Goal: Transaction & Acquisition: Purchase product/service

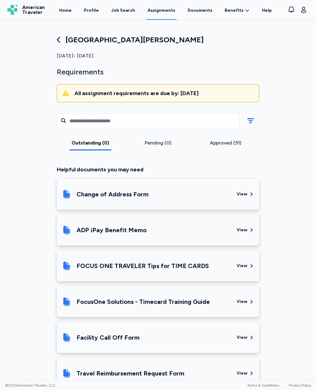
click at [303, 10] on icon "button" at bounding box center [303, 10] width 5 height 6
click at [73, 13] on link "Home" at bounding box center [65, 10] width 15 height 20
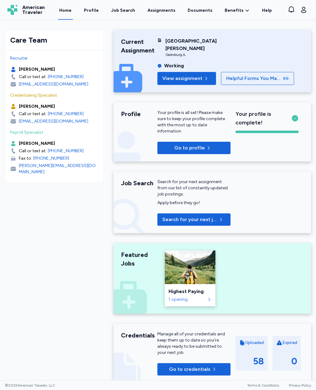
click at [100, 10] on link "Profile" at bounding box center [91, 10] width 17 height 20
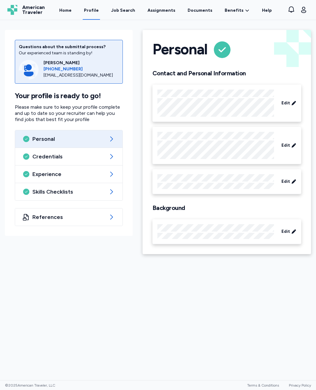
click at [106, 223] on div "References" at bounding box center [68, 216] width 107 height 17
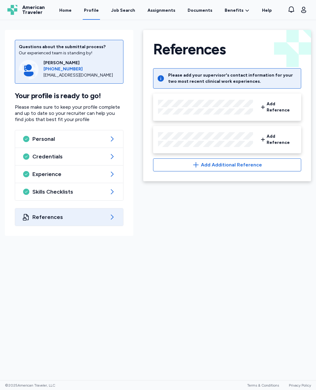
click at [261, 106] on icon at bounding box center [262, 107] width 5 height 12
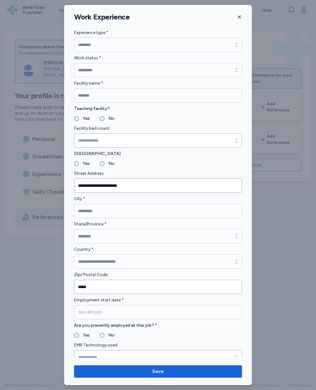
click at [237, 17] on icon "button" at bounding box center [239, 16] width 5 height 5
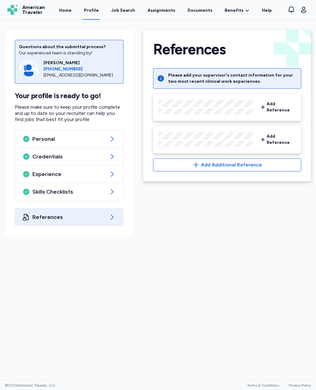
click at [0, 0] on link "Benefits Overview" at bounding box center [0, 0] width 0 height 0
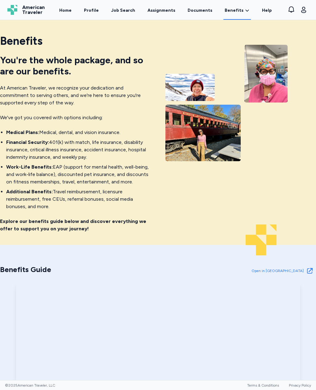
click at [207, 7] on link "Documents" at bounding box center [199, 10] width 27 height 20
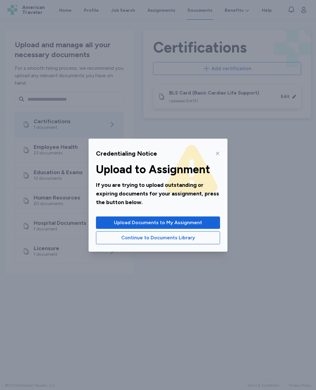
click at [212, 244] on button "Continue to Documents Library" at bounding box center [158, 237] width 124 height 13
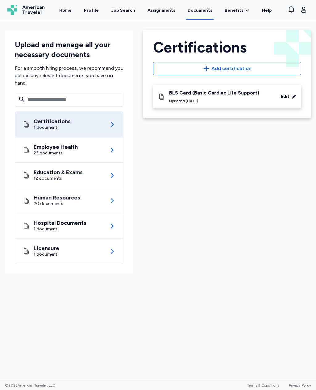
click at [169, 9] on link "Assignments" at bounding box center [161, 10] width 30 height 20
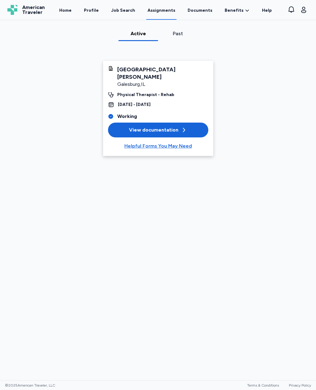
click at [134, 8] on div "Job Search" at bounding box center [123, 10] width 24 height 6
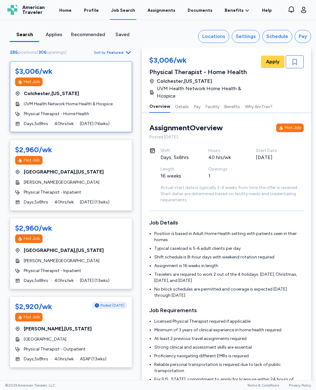
click at [248, 37] on div "Settings" at bounding box center [246, 36] width 20 height 7
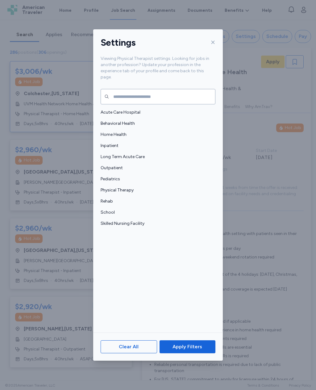
click at [134, 165] on span "Outpatient" at bounding box center [156, 168] width 111 height 6
click at [157, 220] on span "Skilled Nursing Facility" at bounding box center [156, 223] width 111 height 6
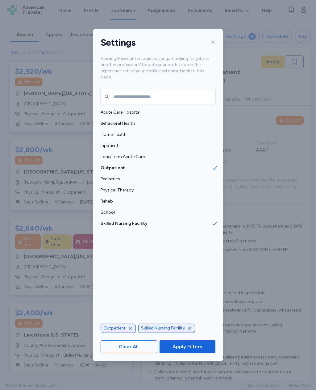
click at [145, 198] on span "Rehab" at bounding box center [156, 201] width 111 height 6
click at [159, 187] on span "Physical Therapy" at bounding box center [156, 190] width 111 height 6
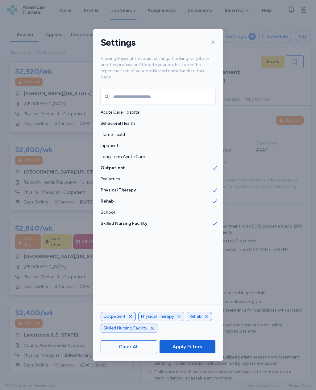
click at [192, 350] on span "Apply Filters" at bounding box center [187, 346] width 30 height 7
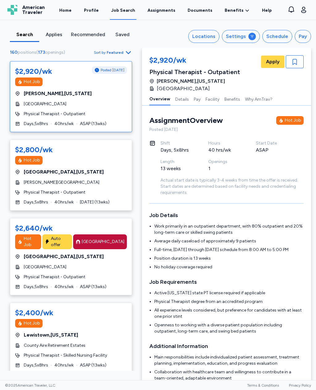
click at [122, 50] on span "Sort by Featured" at bounding box center [113, 52] width 38 height 7
click at [107, 82] on div "Highest Pay" at bounding box center [95, 80] width 74 height 12
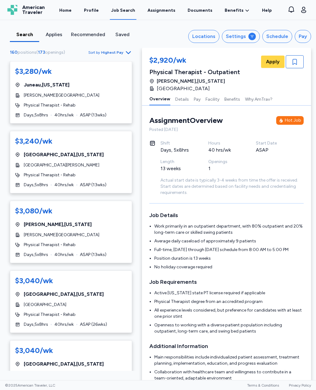
click at [110, 226] on div "$3,080/wk Philip , [US_STATE] [PERSON_NAME][GEOGRAPHIC_DATA] Physical Therapist…" at bounding box center [71, 231] width 122 height 62
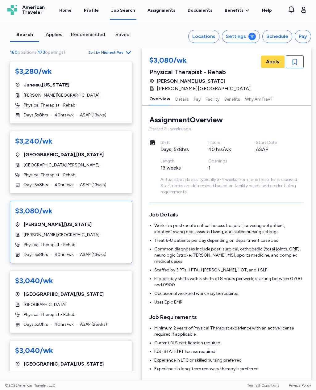
click at [105, 311] on div "Physical Therapist - Rehab" at bounding box center [71, 314] width 112 height 6
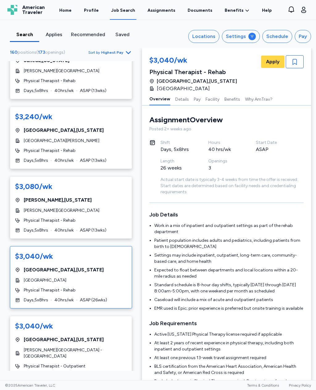
scroll to position [34, 0]
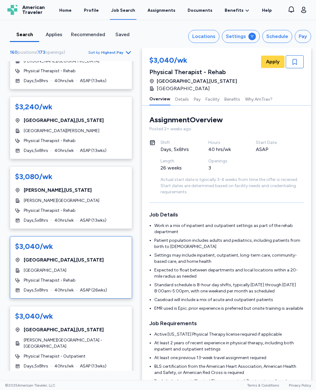
click at [110, 353] on div "Physical Therapist - Outpatient" at bounding box center [71, 356] width 112 height 6
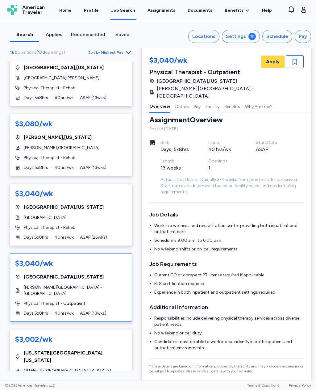
scroll to position [98, 0]
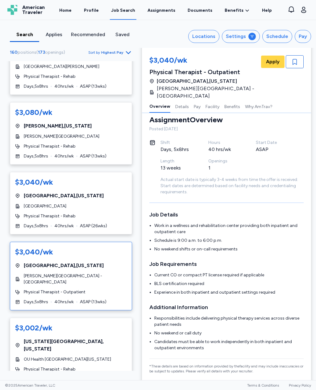
click at [105, 356] on span "OU Health [GEOGRAPHIC_DATA][US_STATE]" at bounding box center [67, 359] width 87 height 6
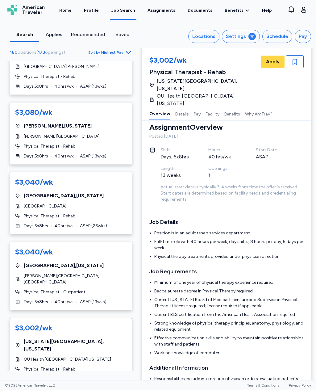
scroll to position [1, 0]
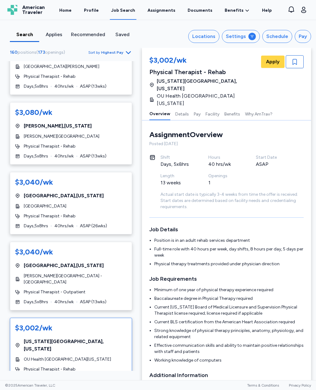
click at [115, 343] on div "$3,002/wk [US_STATE][GEOGRAPHIC_DATA] , [US_STATE] OU Health [GEOGRAPHIC_DATA][…" at bounding box center [71, 352] width 122 height 70
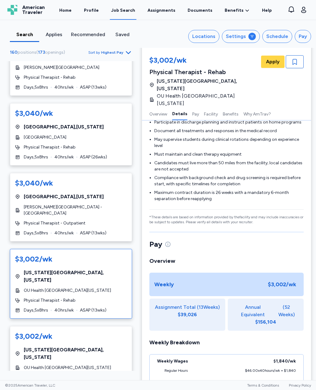
scroll to position [169, 0]
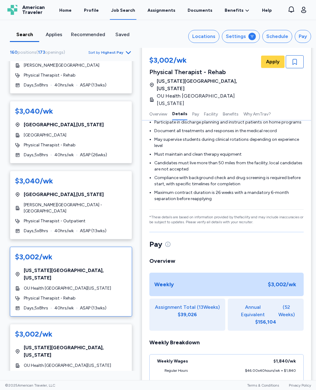
click at [104, 372] on div "Physical Therapist - Rehab" at bounding box center [71, 375] width 112 height 6
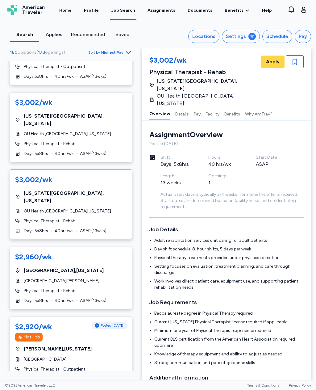
scroll to position [335, 0]
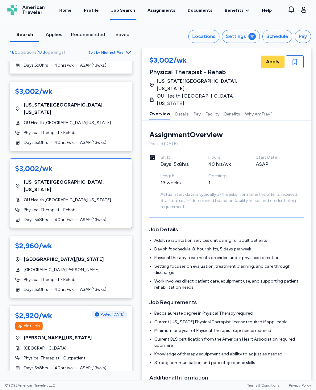
click at [103, 334] on div "[PERSON_NAME] , [US_STATE]" at bounding box center [71, 337] width 112 height 7
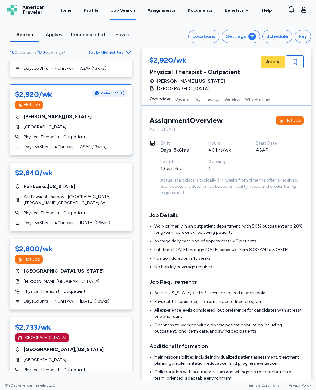
scroll to position [556, 0]
click at [108, 325] on div "$2,733/wk [GEOGRAPHIC_DATA] [GEOGRAPHIC_DATA] , [US_STATE] [GEOGRAPHIC_DATA] Ph…" at bounding box center [71, 351] width 122 height 71
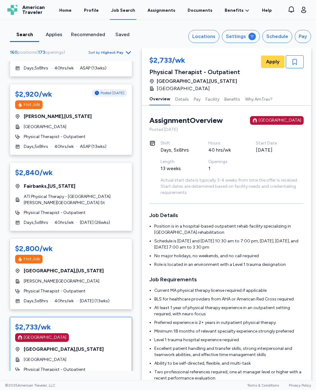
scroll to position [1, 0]
click at [119, 337] on div "$2,733/wk [GEOGRAPHIC_DATA] [GEOGRAPHIC_DATA] , [US_STATE] [GEOGRAPHIC_DATA] Ph…" at bounding box center [71, 351] width 122 height 71
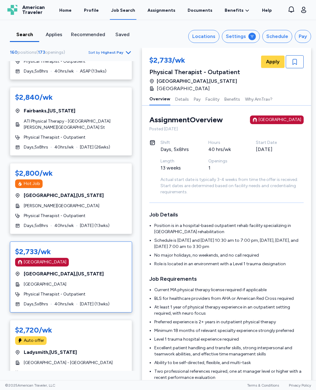
scroll to position [631, 0]
click at [107, 369] on div "Physical Therapist - Outpatient" at bounding box center [71, 372] width 112 height 6
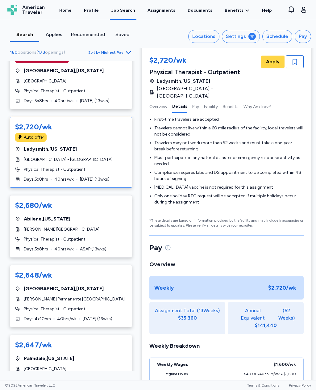
scroll to position [835, 0]
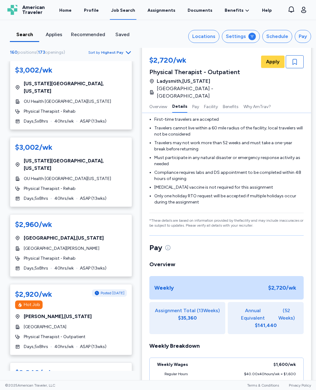
click at [249, 41] on button "Settings" at bounding box center [241, 36] width 38 height 13
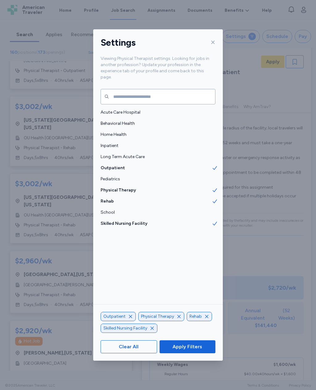
scroll to position [319, 0]
click at [131, 319] on icon "button" at bounding box center [130, 316] width 5 height 5
click at [137, 321] on div "Physical Therapy" at bounding box center [124, 316] width 46 height 9
click at [170, 319] on icon "button" at bounding box center [169, 316] width 5 height 5
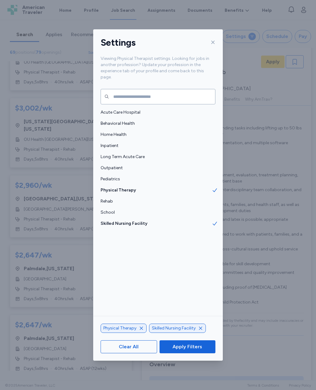
scroll to position [1, 0]
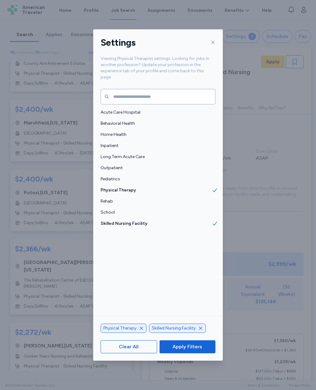
scroll to position [9, 0]
click at [142, 330] on icon "button" at bounding box center [141, 327] width 5 height 5
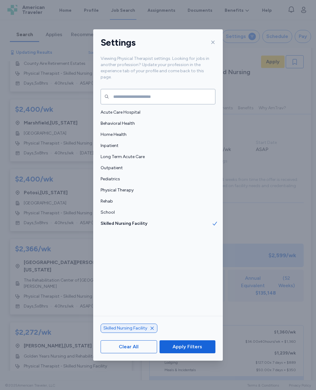
click at [204, 353] on button "Apply Filters" at bounding box center [187, 346] width 56 height 13
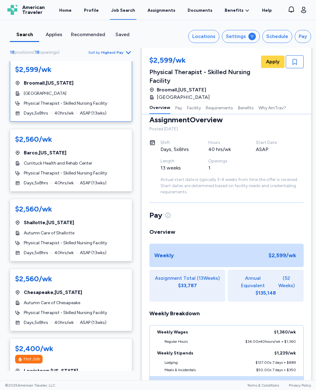
click at [125, 53] on icon "button" at bounding box center [128, 52] width 7 height 7
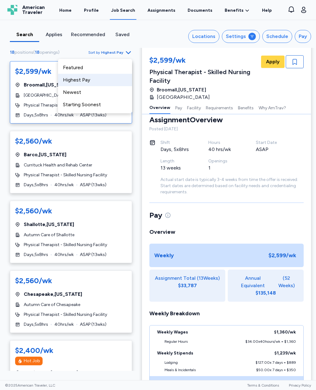
click at [109, 82] on div "Highest Pay" at bounding box center [95, 80] width 74 height 12
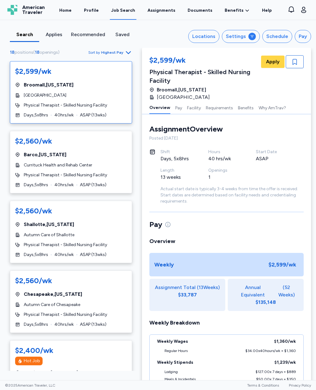
click at [209, 107] on button "Requirements" at bounding box center [219, 107] width 27 height 13
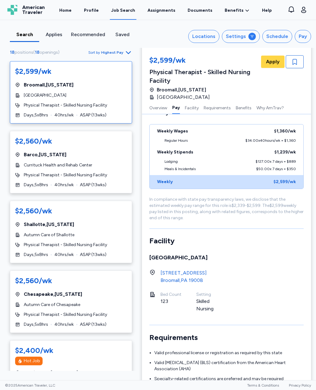
scroll to position [200, 0]
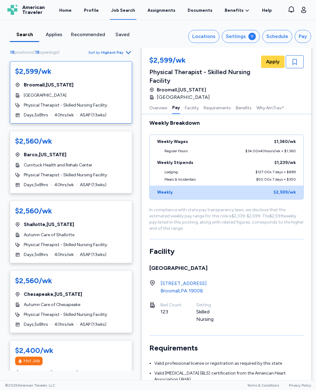
click at [270, 108] on button "Why AmTrav?" at bounding box center [269, 107] width 27 height 13
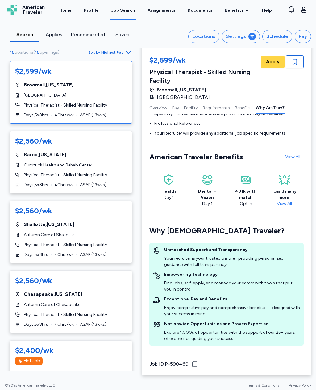
click at [215, 108] on button "Requirements" at bounding box center [216, 107] width 27 height 13
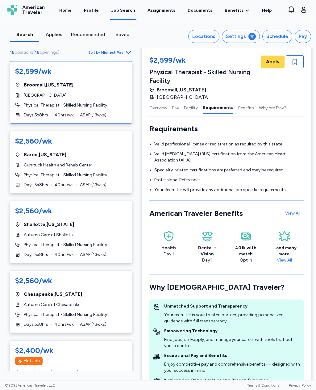
click at [175, 108] on button "Pay" at bounding box center [175, 107] width 7 height 13
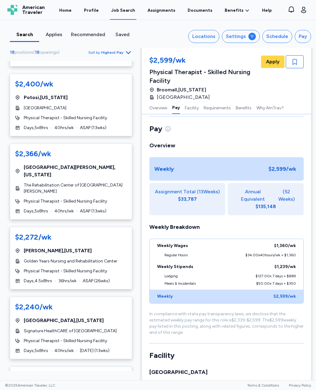
scroll to position [422, 0]
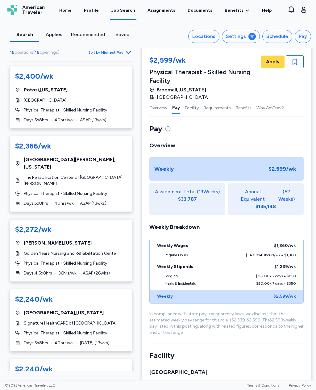
click at [108, 260] on div "Physical Therapist - Skilled Nursing Facility" at bounding box center [71, 263] width 112 height 6
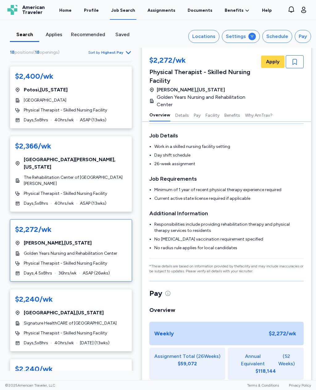
scroll to position [8, 0]
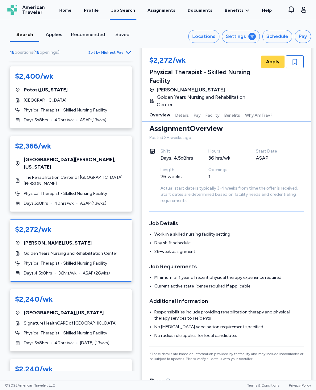
click at [107, 270] on span "ASAP ( 26 wks)" at bounding box center [96, 273] width 27 height 6
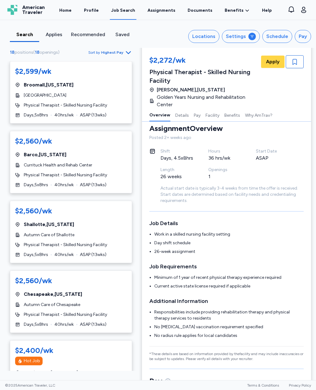
scroll to position [0, 0]
